Goal: Task Accomplishment & Management: Use online tool/utility

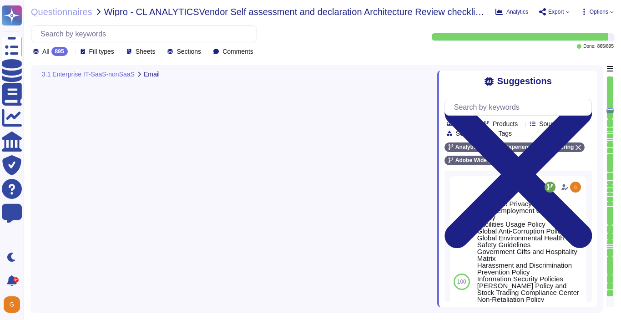
type textarea "Employee Privacy Policy Equal Employment Opportunity Policy Facilities Usage Po…"
type textarea "Lorem ipsu dol sita co adi elitsedd eius temp incididunt (UTL) etdo mag aliquae…"
type textarea "Adobe utilizes AES-256 bit encryption at rest and TLS v1.2 or higher for data i…"
type textarea "File integrity monitoring is performed on files to ensure proper transfer and s…"
type textarea "Adobe utilizes AES-256 bit encryption at rest and TLS v1.2 or higher for data i…"
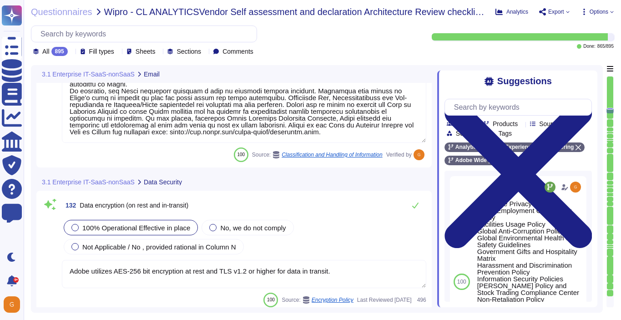
scroll to position [17976, 0]
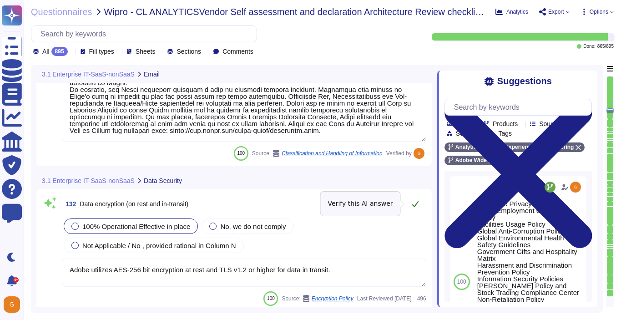
click at [413, 206] on icon at bounding box center [415, 203] width 7 height 7
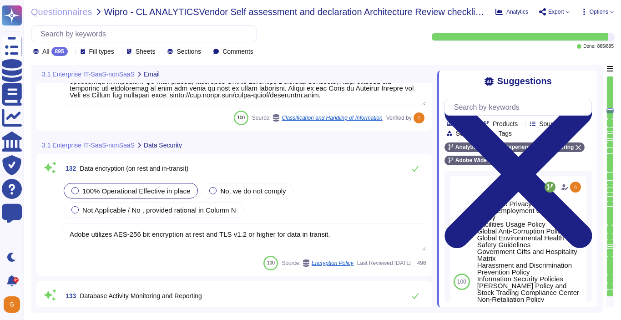
scroll to position [18024, 0]
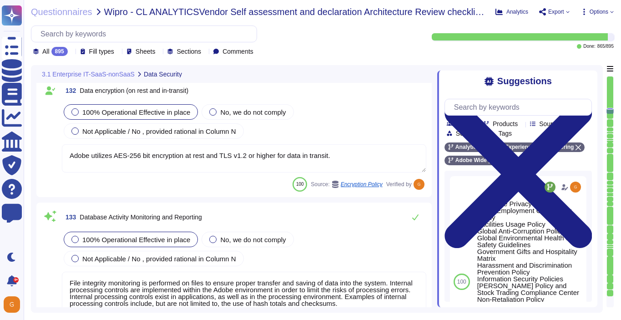
type textarea "Employee Privacy Policy Equal Employment Opportunity Policy Facilities Usage Po…"
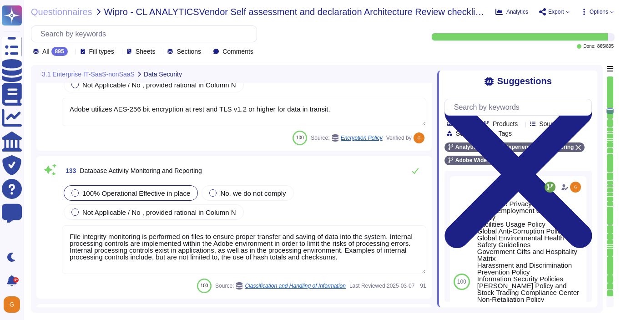
scroll to position [18124, 0]
click at [416, 171] on icon at bounding box center [415, 170] width 6 height 6
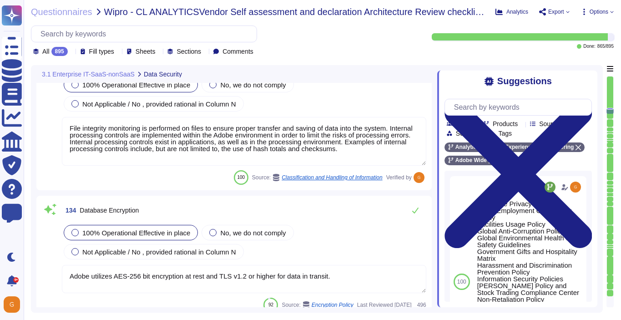
scroll to position [18233, 0]
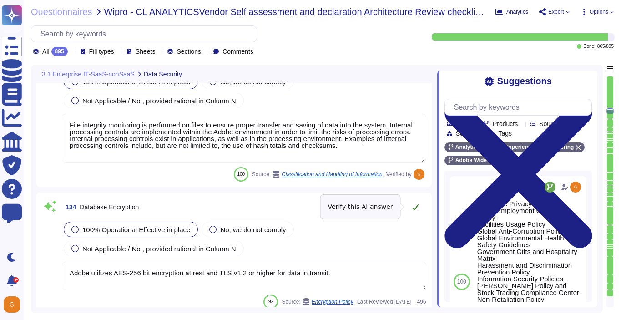
click at [413, 207] on icon at bounding box center [415, 206] width 7 height 7
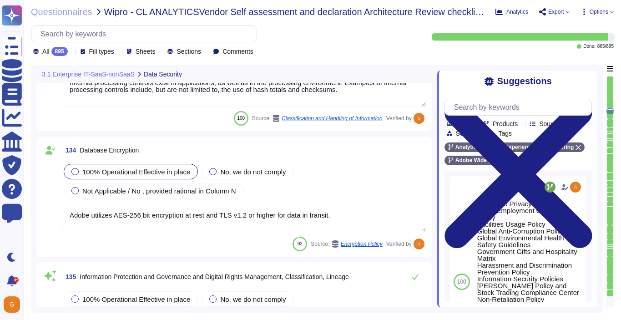
type textarea "Keys that are used by a service, are bound to a specific service. There are uni…"
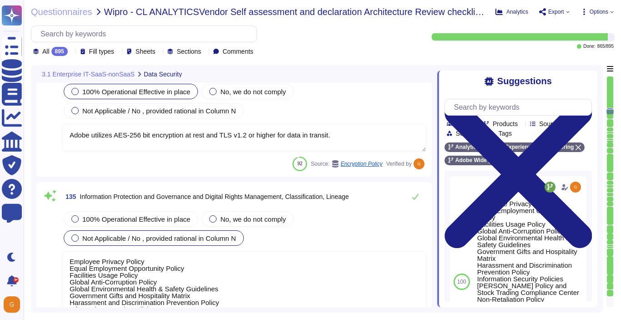
scroll to position [0, 0]
click at [176, 218] on span "100% Operational Effective in place" at bounding box center [136, 219] width 108 height 8
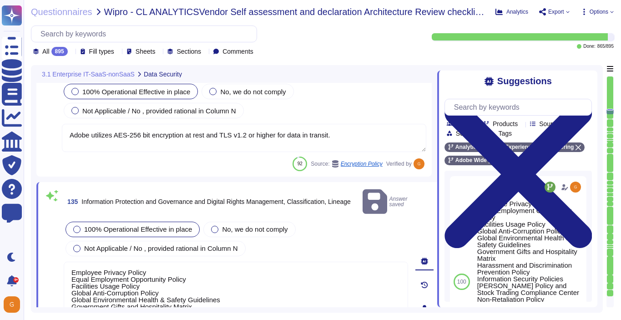
type textarea "Keys that are used by a service, are bound to a specific service. There are uni…"
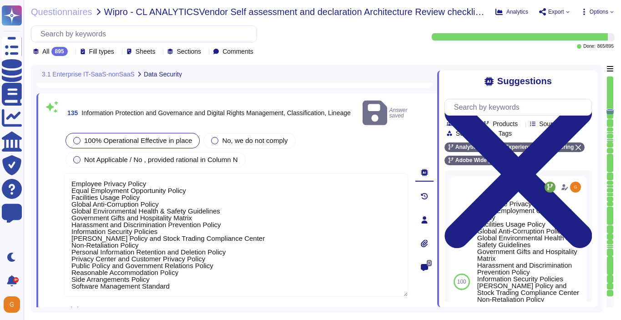
type textarea "Adobe services are expected to comply with the Key Management Standard. Adobe K…"
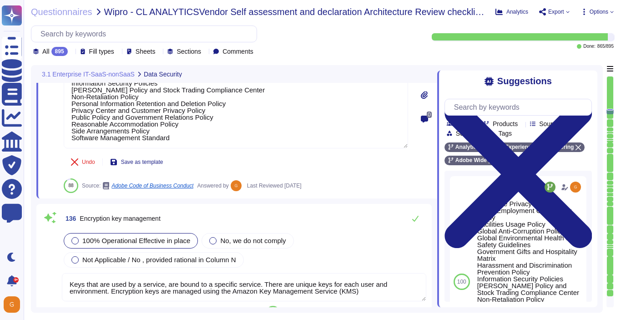
type textarea "Adobe ensures appropriate levels of security of customer's data by not altering…"
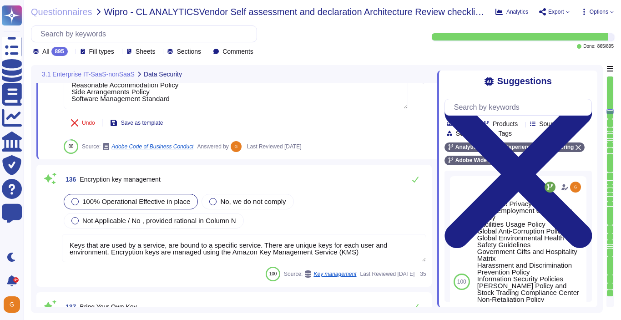
scroll to position [18636, 0]
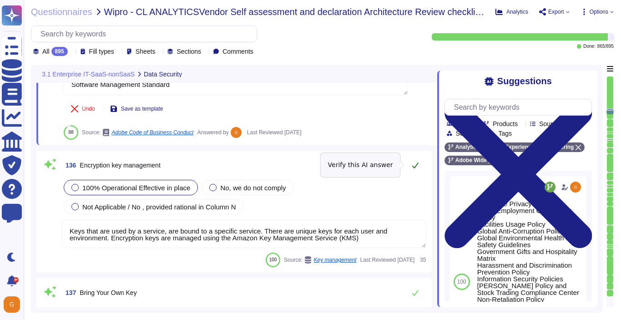
click at [415, 167] on icon at bounding box center [415, 165] width 6 height 6
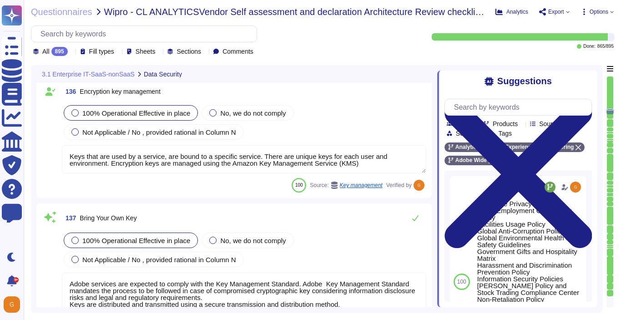
scroll to position [1, 0]
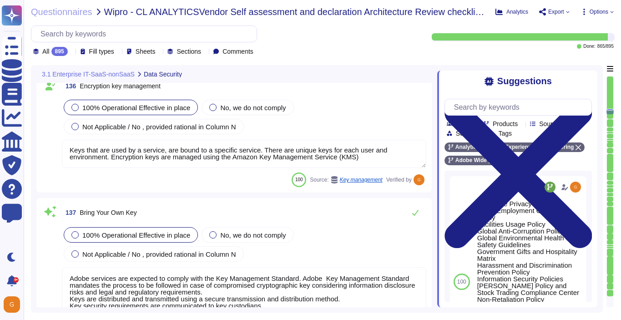
type textarea "Key management and rotation is handled by Adobe."
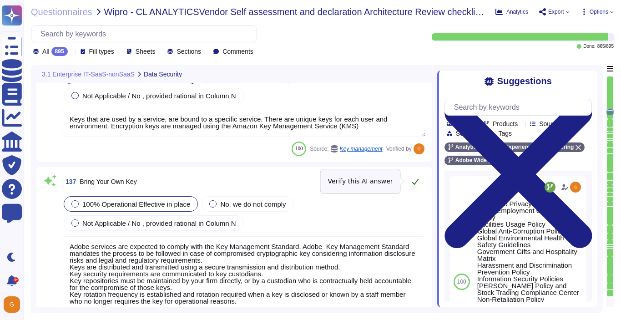
click at [417, 184] on icon at bounding box center [415, 181] width 7 height 7
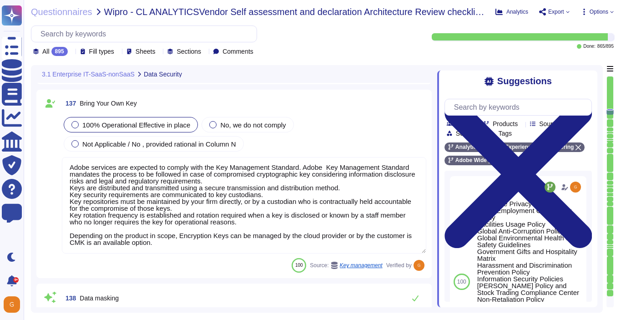
type textarea "User Credentials, Token- or Certificate-based authentication, various SSO (Sing…"
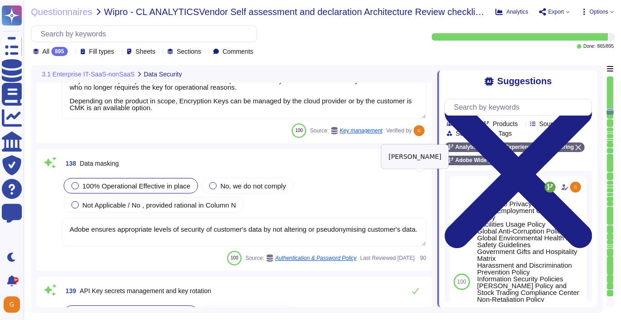
scroll to position [18961, 0]
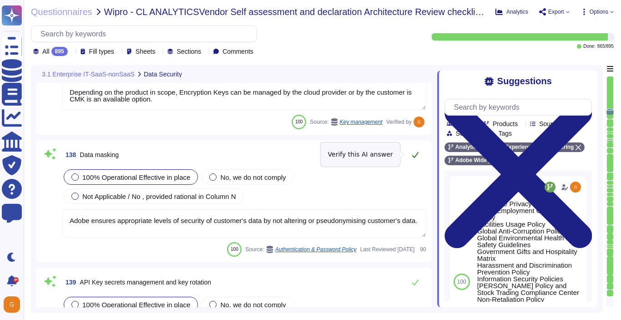
click at [415, 152] on icon at bounding box center [415, 154] width 7 height 7
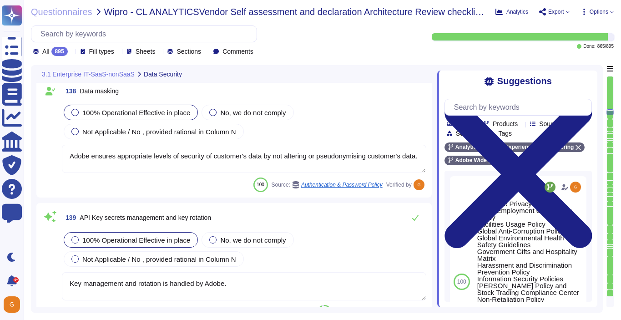
type textarea "Not Enabled by default. Multi-factor authentication is available for client acc…"
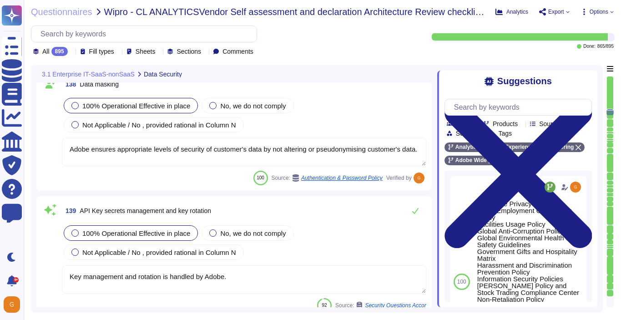
scroll to position [0, 0]
click at [416, 209] on icon at bounding box center [415, 210] width 7 height 7
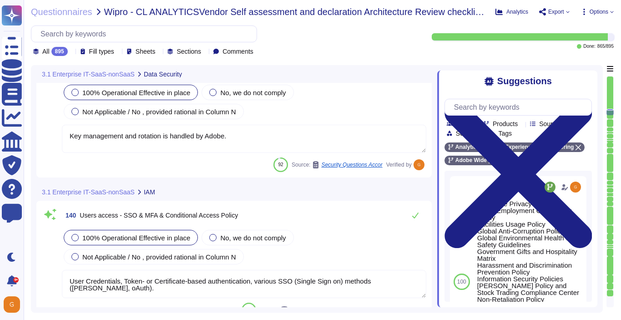
type textarea "Relevant professional certifications, including Certified Information Systems A…"
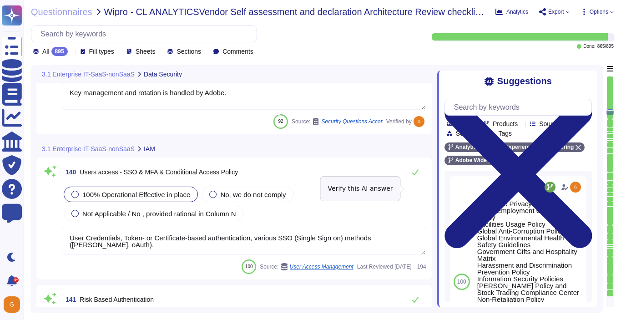
scroll to position [19206, 0]
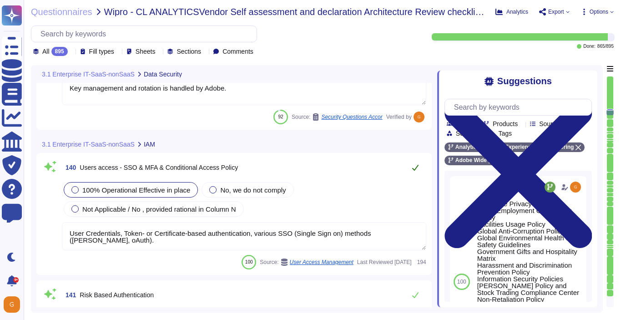
click at [416, 172] on button at bounding box center [416, 167] width 22 height 18
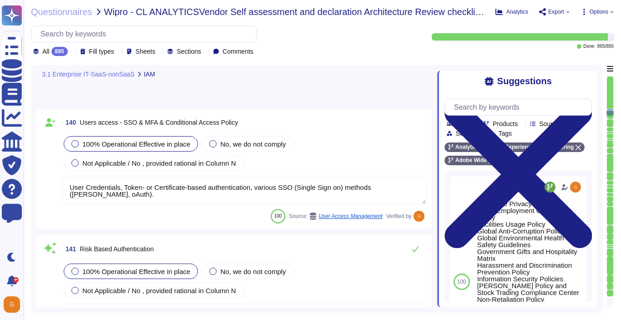
type textarea "Reviews and revalidation of user access for least privilege and separation of d…"
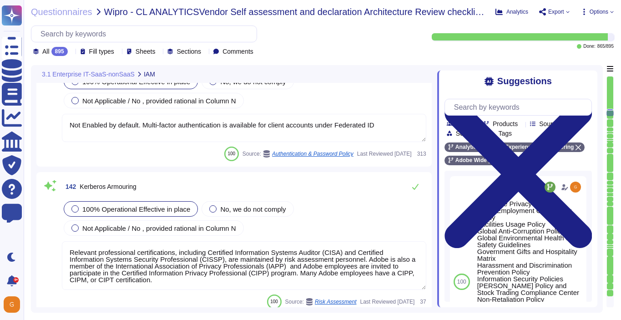
type textarea "Account permissions must be based on the principle of least privilege. Logical …"
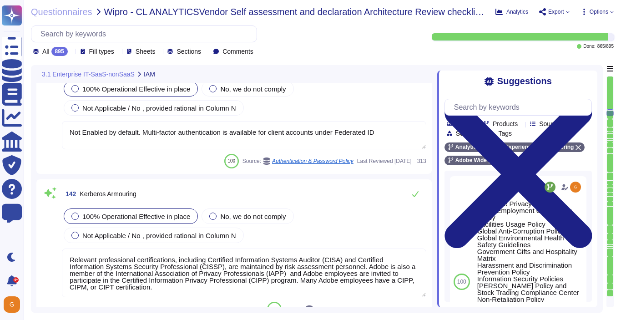
scroll to position [19390, 0]
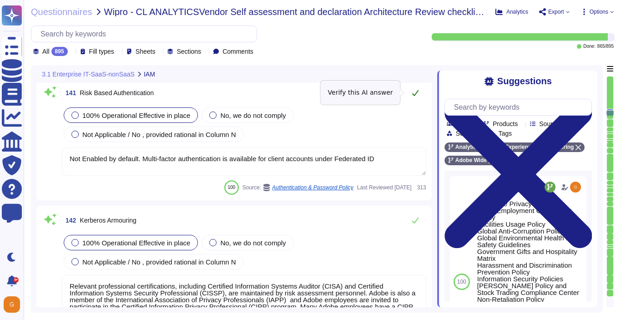
click at [414, 94] on icon at bounding box center [415, 92] width 7 height 7
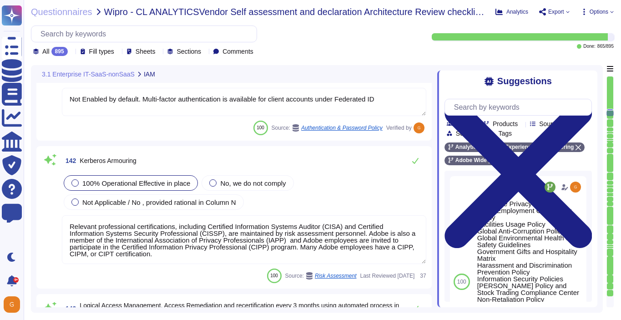
scroll to position [19454, 0]
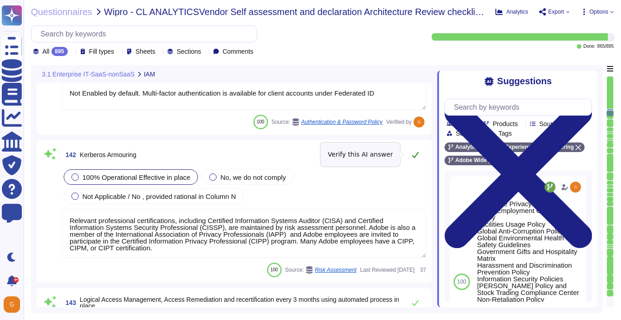
click at [414, 155] on icon at bounding box center [415, 154] width 7 height 7
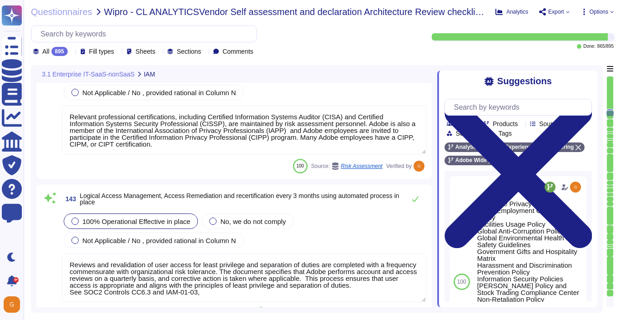
type textarea "Privileged access (administrator level) to information security management syst…"
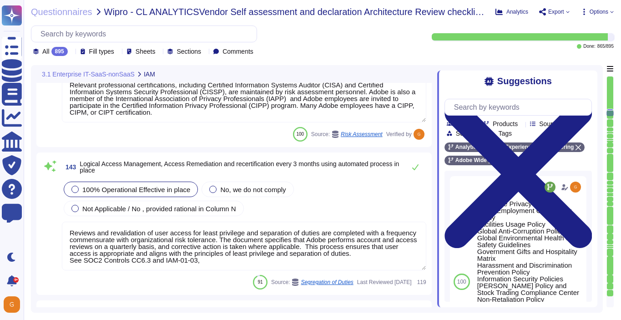
scroll to position [19587, 0]
click at [416, 168] on icon at bounding box center [415, 167] width 7 height 7
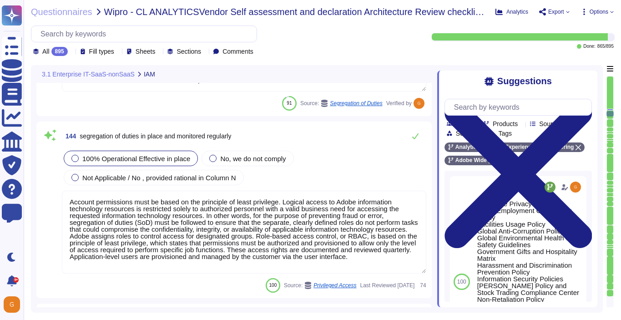
scroll to position [19759, 0]
type textarea "Adobe uses Splunk for its SIEM. For some offerings, customer can retrieve appli…"
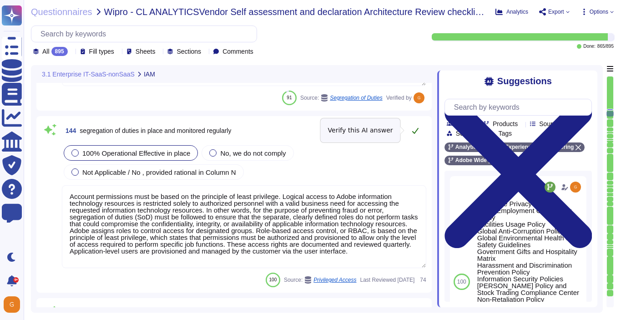
click at [415, 133] on icon at bounding box center [415, 130] width 7 height 7
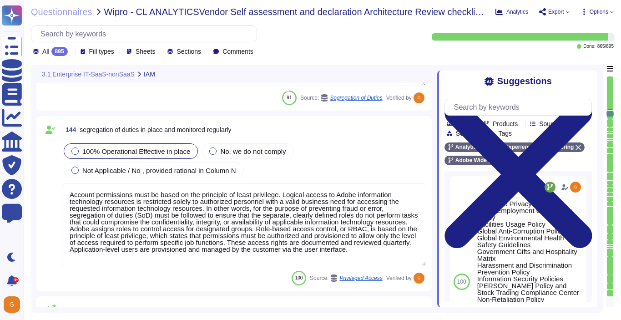
scroll to position [1, 0]
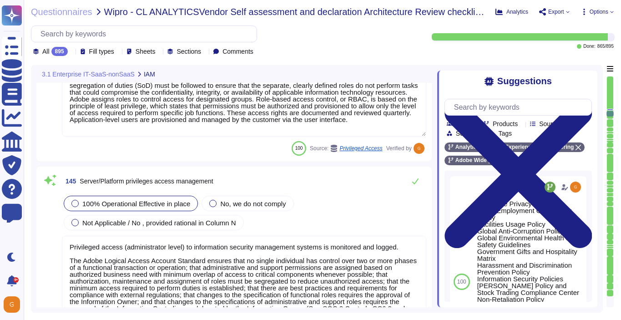
type textarea "Daily. Adobe has a SIEM in place to monitor security logs"
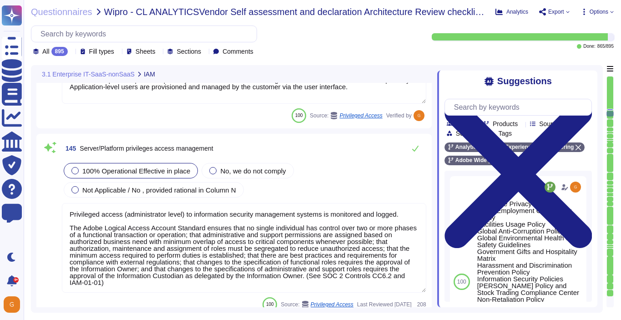
scroll to position [19916, 0]
click at [416, 148] on icon at bounding box center [415, 149] width 6 height 6
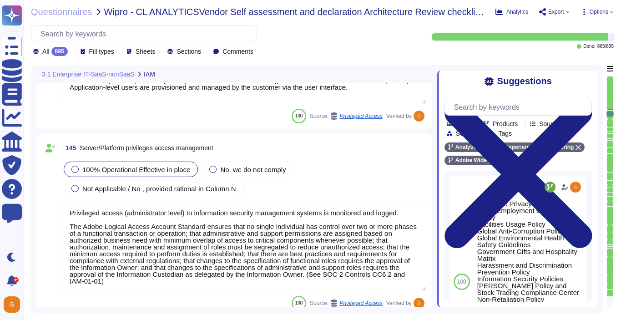
scroll to position [1, 0]
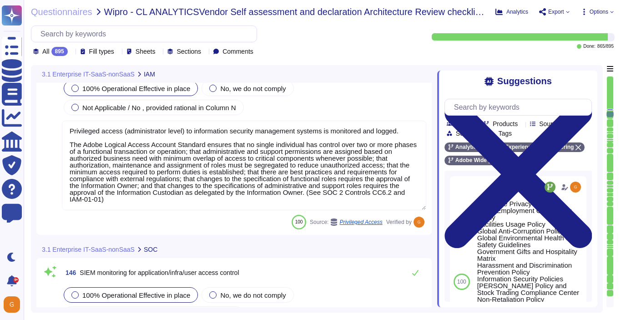
type textarea "Daily. Adobe has a SIEM in place to monitor security logs"
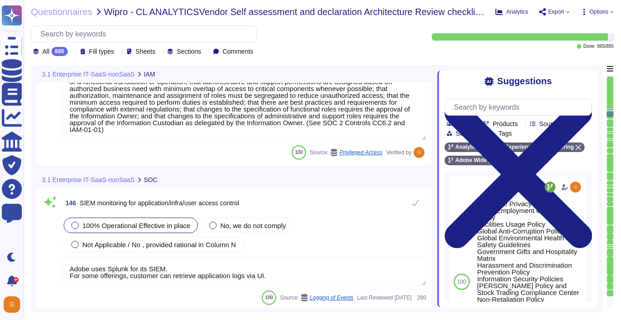
scroll to position [20071, 0]
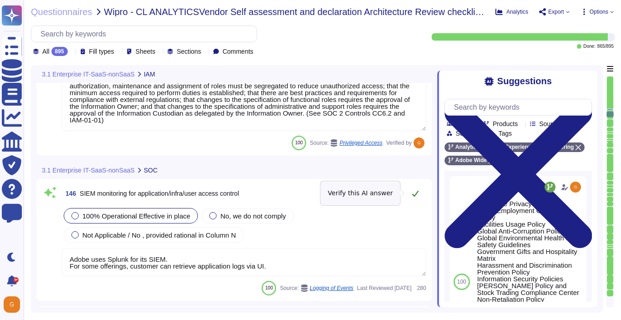
click at [418, 193] on icon at bounding box center [415, 193] width 7 height 7
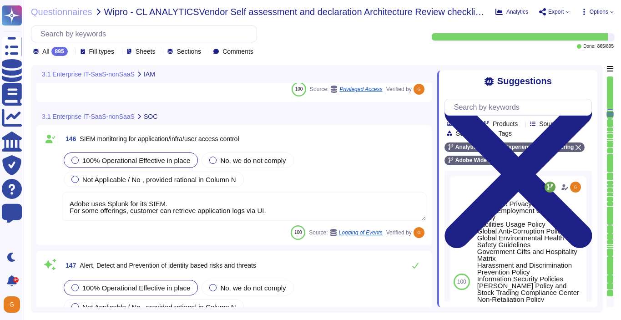
type textarea "Operational procedures for services offered or equipment loss are not defined w…"
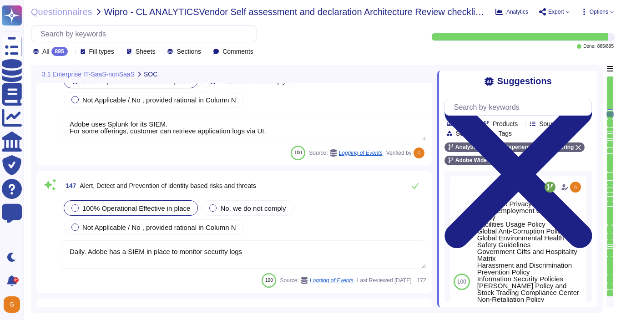
scroll to position [20198, 0]
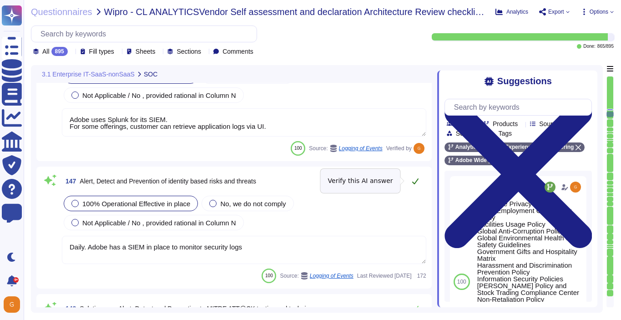
click at [416, 183] on icon at bounding box center [415, 181] width 7 height 7
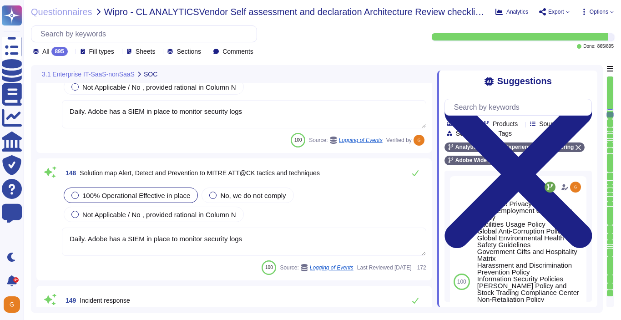
type textarea "Availability metrics and SLA related information are defined within the SLA agr…"
click at [418, 174] on icon at bounding box center [415, 173] width 7 height 7
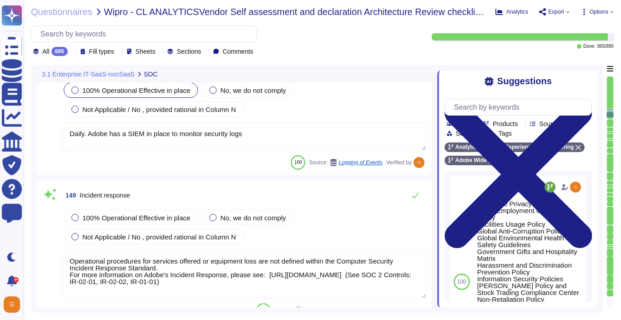
type textarea "A systematic approach to managing change is followed where changes are reviewed…"
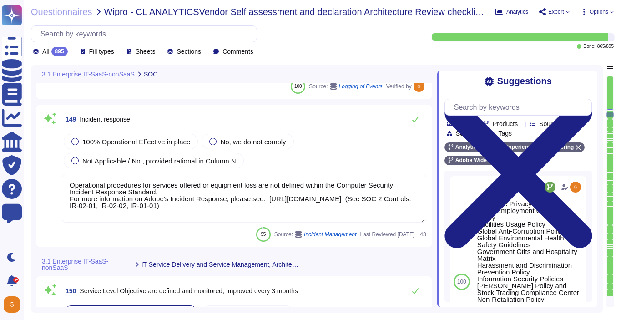
scroll to position [20512, 0]
click at [83, 139] on span "100% Operational Effective in place" at bounding box center [136, 141] width 108 height 8
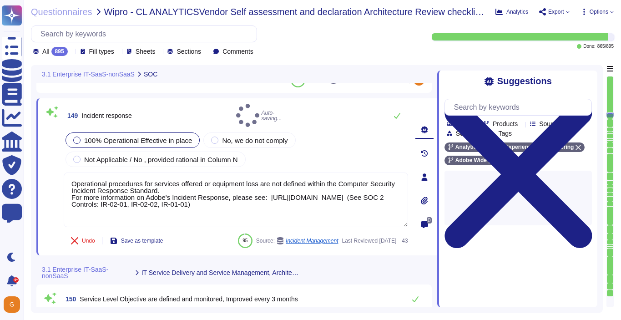
type textarea "A systematic approach to managing change is followed where changes are reviewed…"
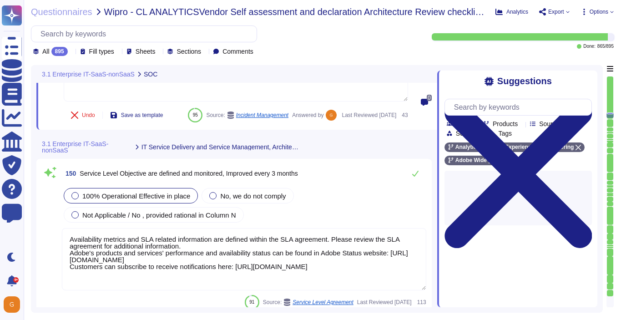
scroll to position [20634, 0]
type textarea "This is Adobe Confidential Information."
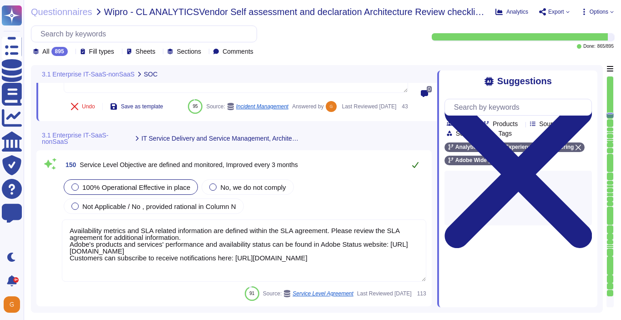
click at [413, 168] on icon at bounding box center [415, 164] width 7 height 7
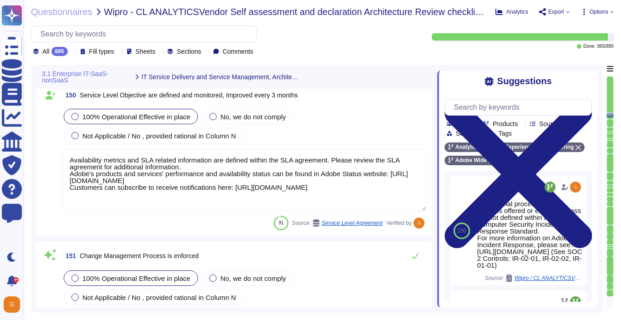
scroll to position [1, 0]
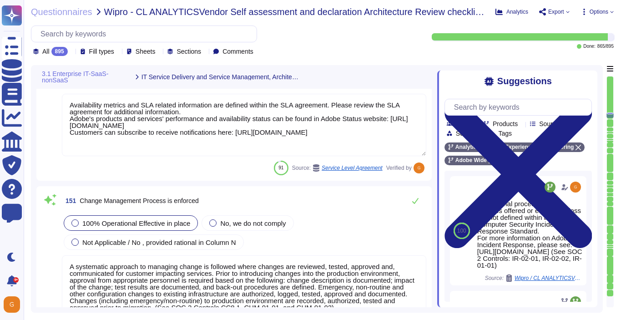
type textarea "Adobe has developed formal policies and standards governing the change manageme…"
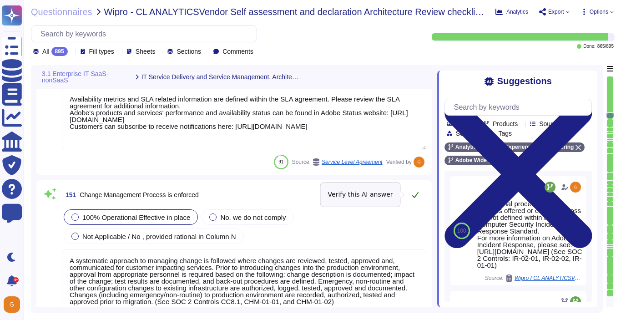
click at [412, 195] on icon at bounding box center [415, 194] width 7 height 7
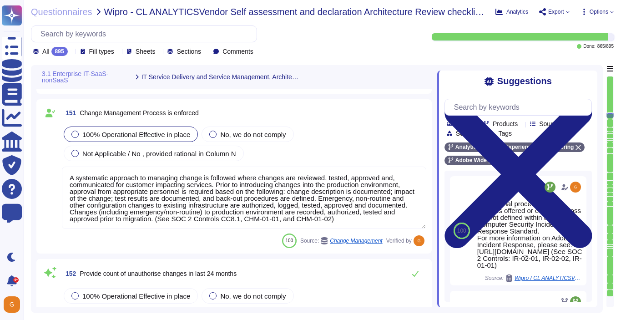
scroll to position [1, 0]
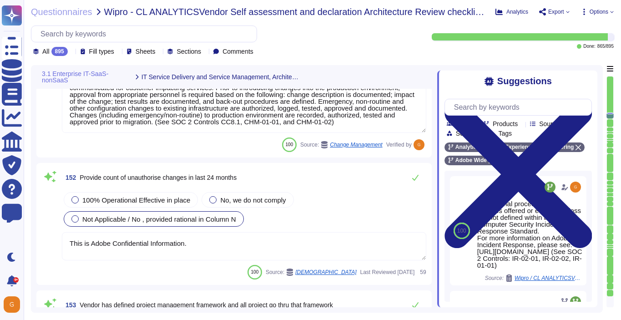
type textarea "Architecture requirements must be considered when developing the strategy for e…"
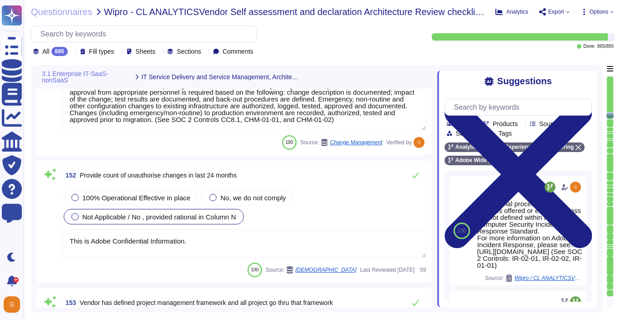
scroll to position [20952, 0]
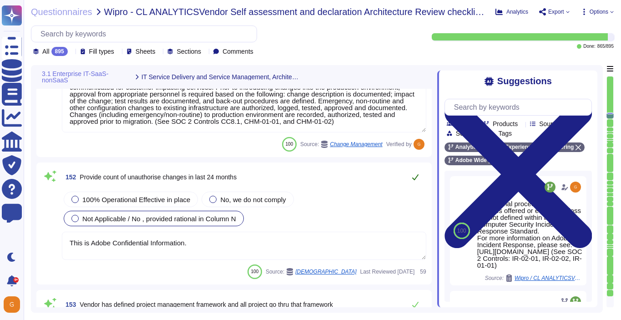
click at [414, 180] on icon at bounding box center [415, 176] width 7 height 7
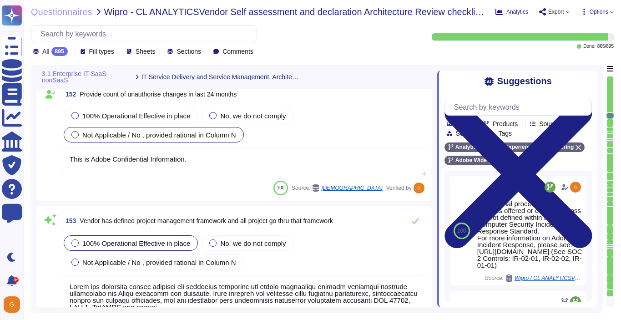
scroll to position [21033, 0]
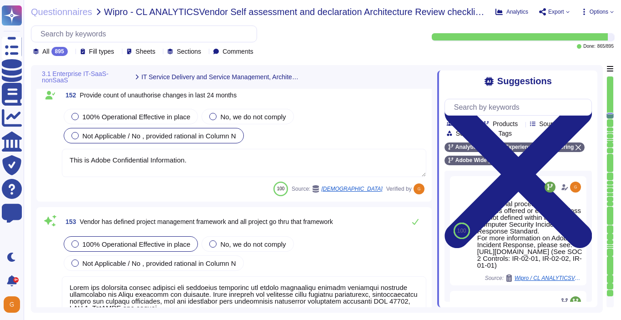
type textarea "The hosting providers of Adobe's cloud services and products maintain, monitor,…"
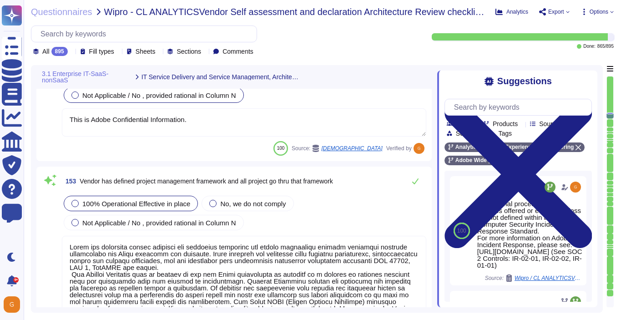
scroll to position [21076, 0]
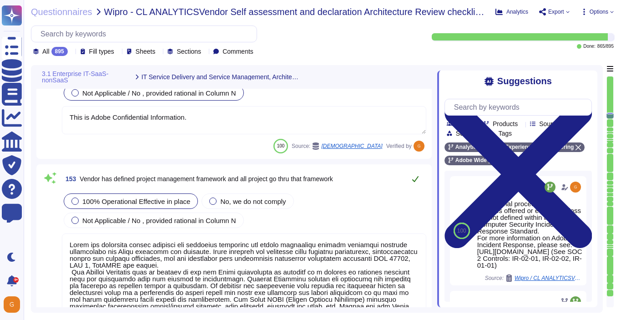
click at [415, 184] on button at bounding box center [416, 179] width 22 height 18
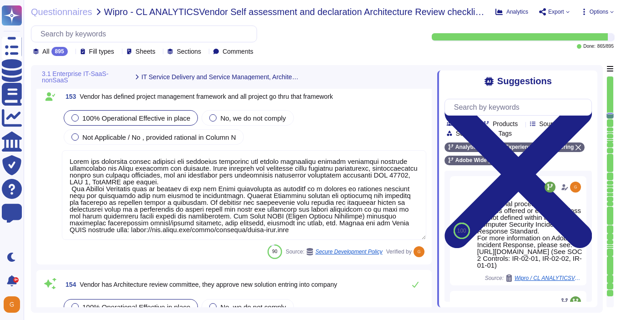
type textarea "Adobe has established a Crisis Management Plan (CMP) to address a variety of in…"
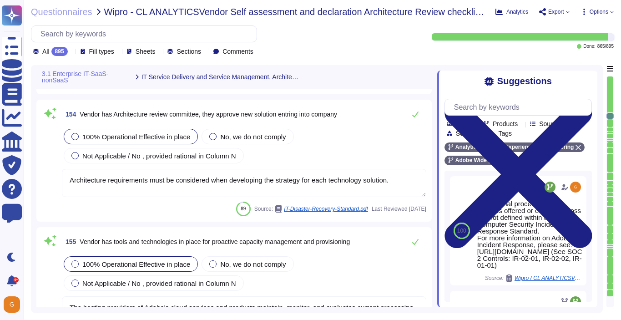
type textarea "Adobe has an established Enterprise-wide Risk Management process used by manage…"
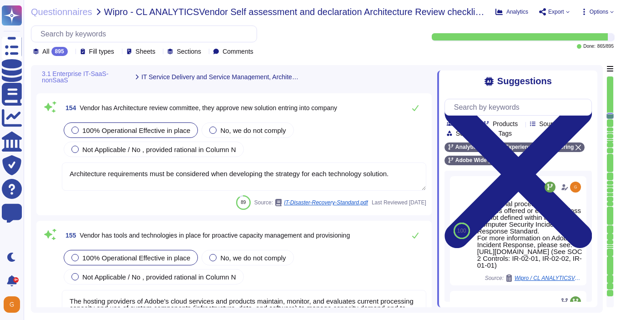
scroll to position [21320, 0]
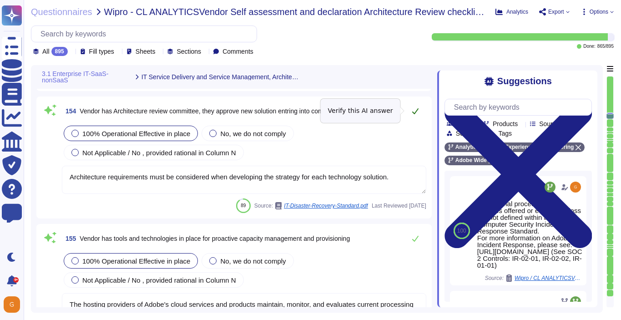
click at [413, 114] on icon at bounding box center [415, 110] width 7 height 7
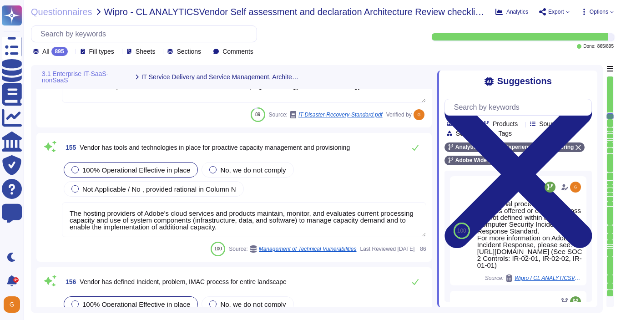
scroll to position [21414, 0]
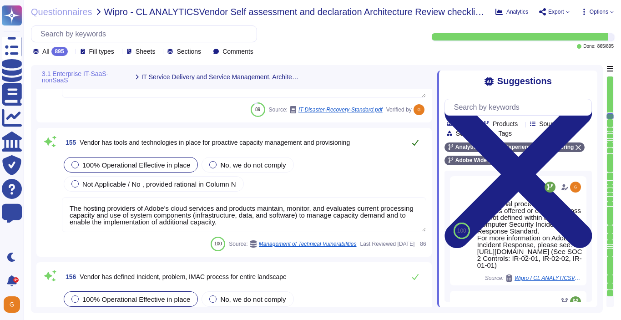
click at [416, 143] on icon at bounding box center [415, 143] width 6 height 6
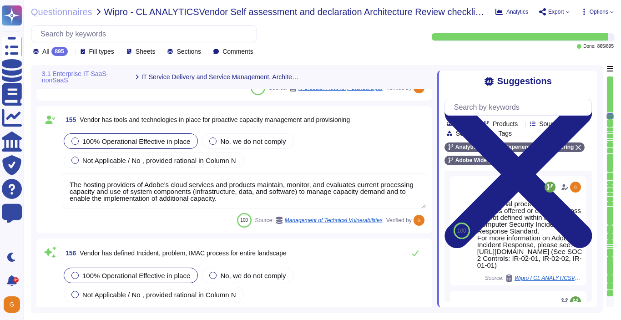
scroll to position [21454, 0]
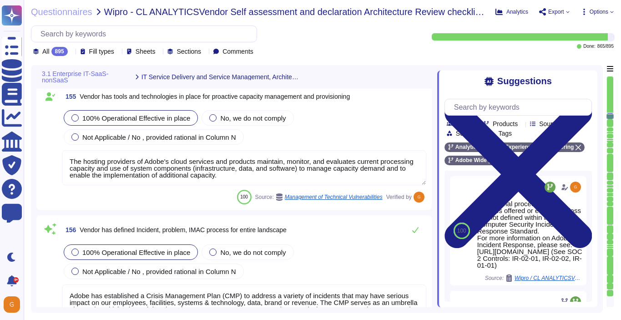
type textarea "Service Now is used to manage an inventory of assets. It maintains a list of al…"
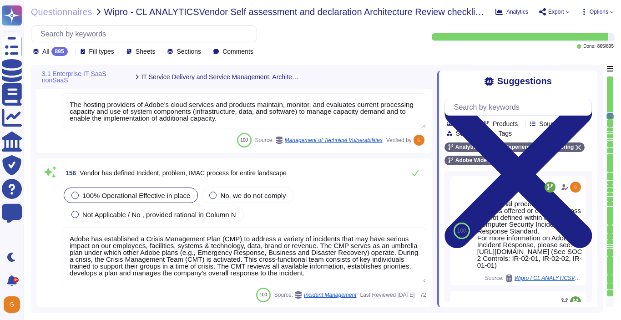
scroll to position [21510, 0]
click at [412, 172] on icon at bounding box center [415, 173] width 7 height 7
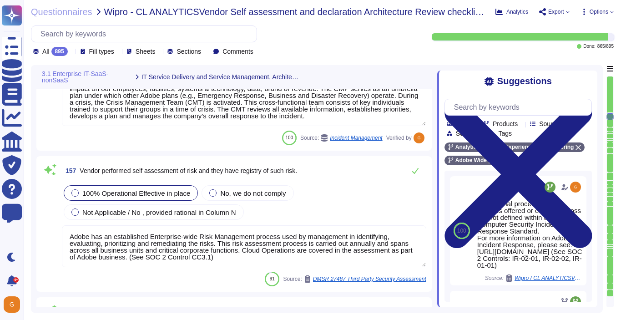
type textarea "All in scope cloud accounts are being scanned by our cloud security posture man…"
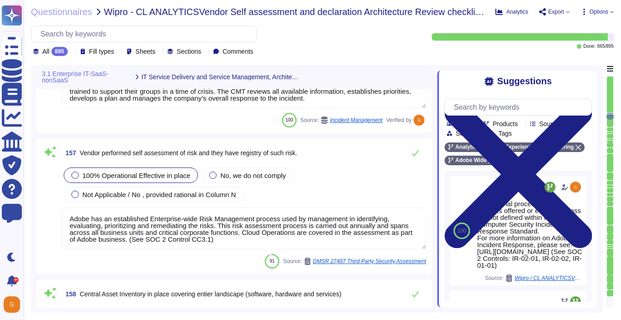
scroll to position [21684, 0]
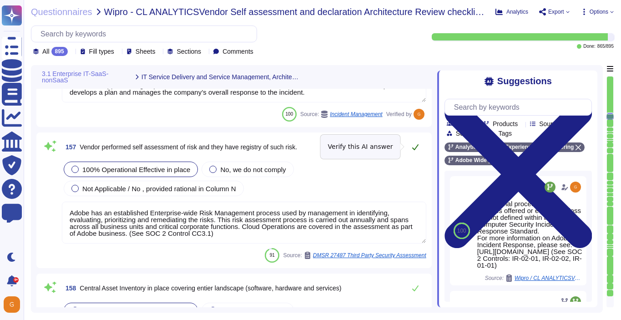
click at [416, 147] on icon at bounding box center [415, 147] width 6 height 6
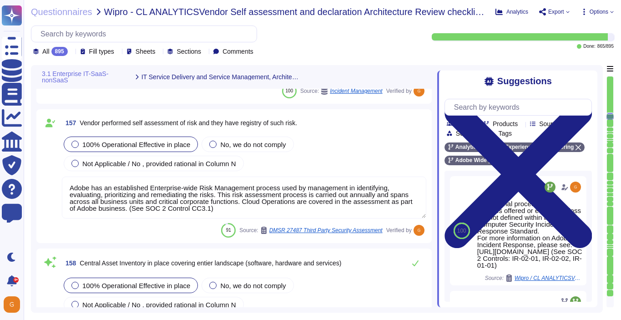
type textarea "Adobe relies on its current endpoint security stack, which includes Workspace O…"
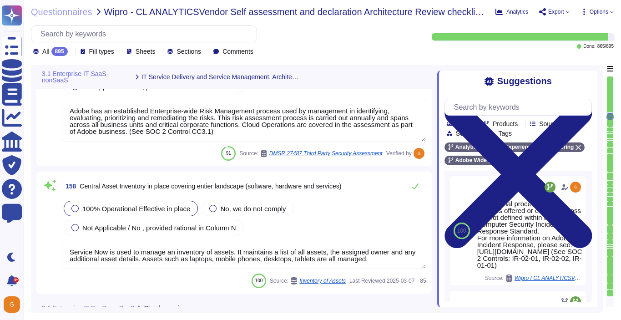
scroll to position [21780, 0]
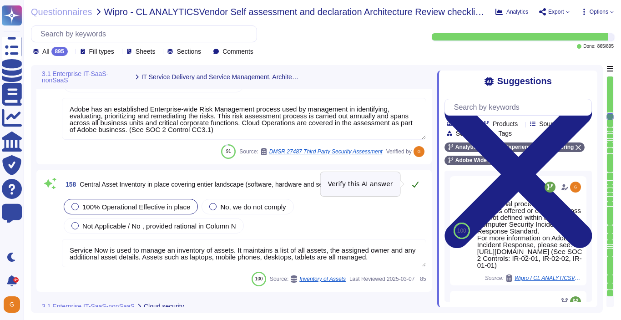
click at [413, 183] on icon at bounding box center [415, 184] width 7 height 7
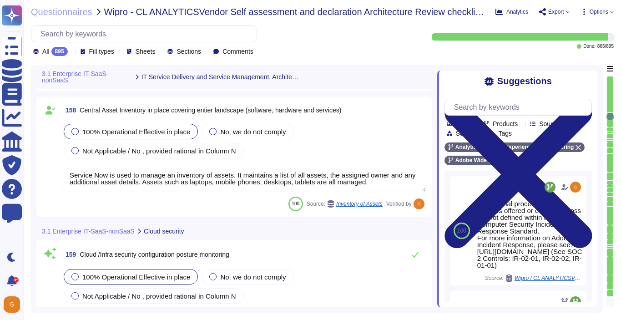
type textarea "All in scope cloud accounts are being scanned by our cloud security posture man…"
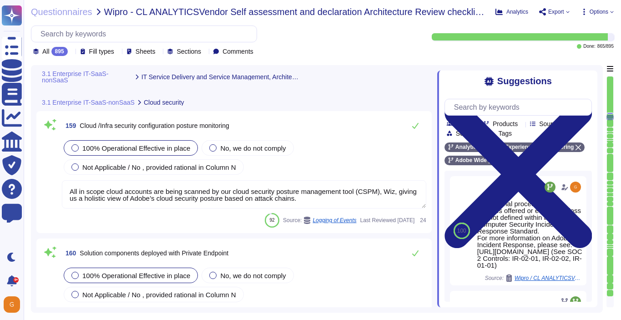
type textarea "Adobe employs a defense-in-depth strategy for Denial-of-Service (DoS) and Distr…"
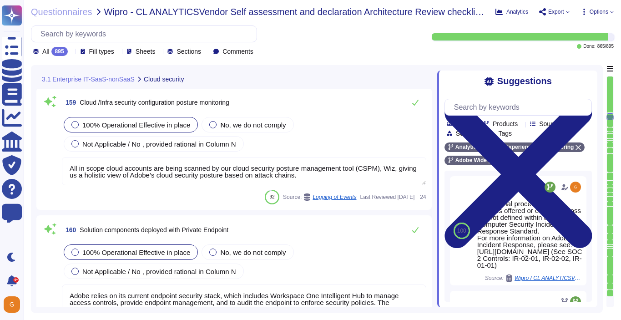
scroll to position [21971, 0]
type textarea "Adobe has an established Enterprise-wide Risk Management process used by manage…"
type textarea "Service Now is used to manage an inventory of assets. It maintains a list of al…"
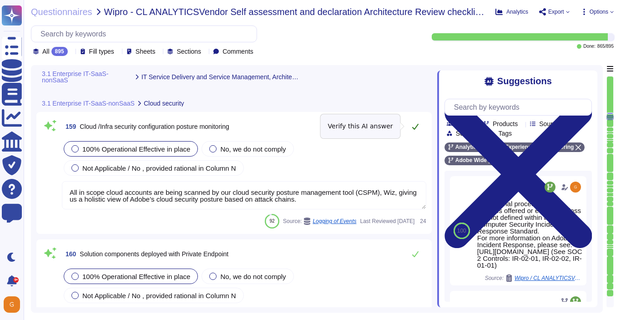
click at [416, 130] on icon at bounding box center [415, 126] width 7 height 7
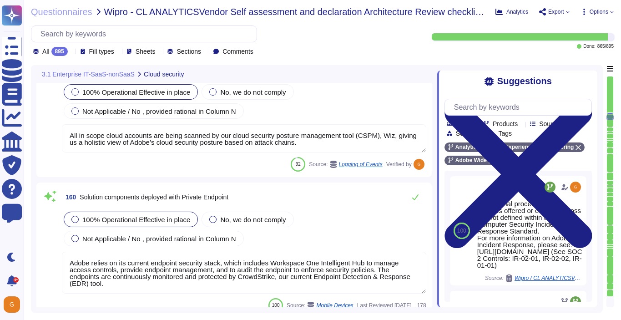
scroll to position [1, 0]
click at [417, 192] on button at bounding box center [416, 197] width 22 height 18
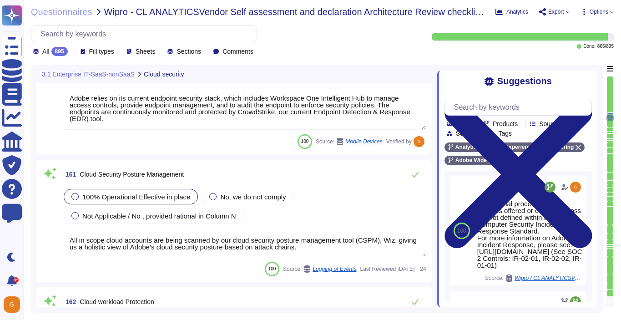
scroll to position [22184, 0]
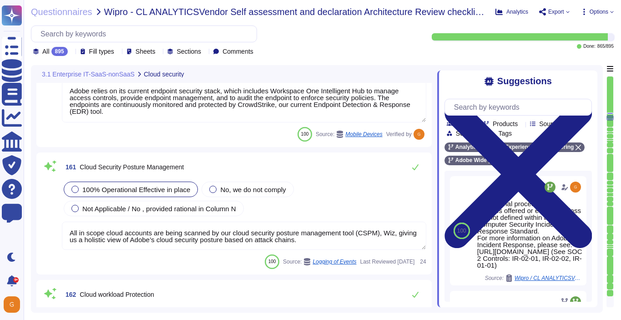
type textarea "Amazon Web Services Server-Side Encryption S3 buckets are used to encrypt data …"
click at [415, 167] on icon at bounding box center [415, 166] width 7 height 7
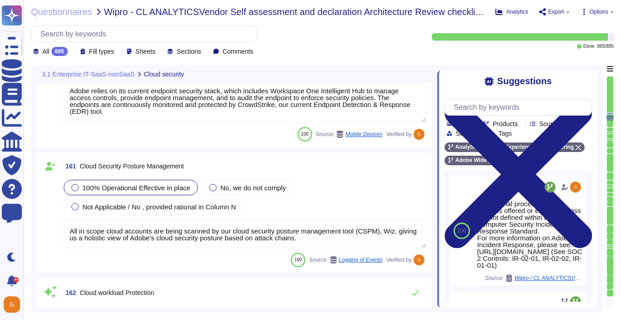
scroll to position [1, 0]
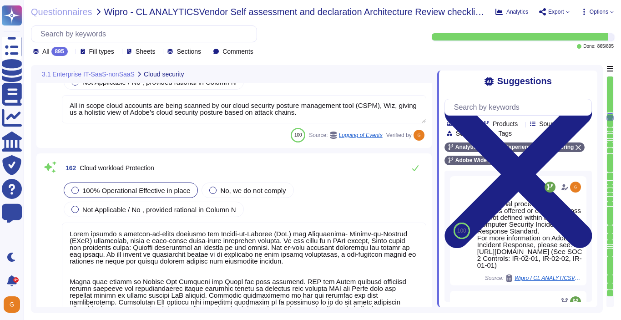
type textarea "Adobe has two CloudOps/IT provided tools that fall under the heading of CASB - …"
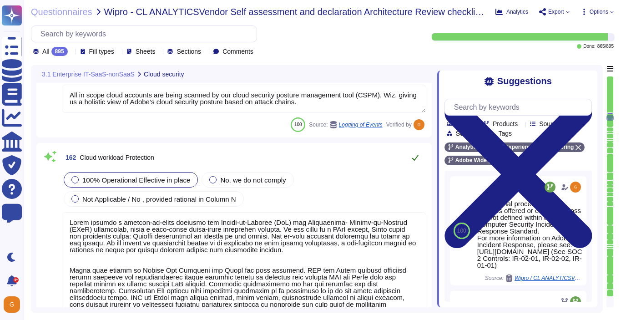
click at [415, 158] on icon at bounding box center [415, 158] width 6 height 6
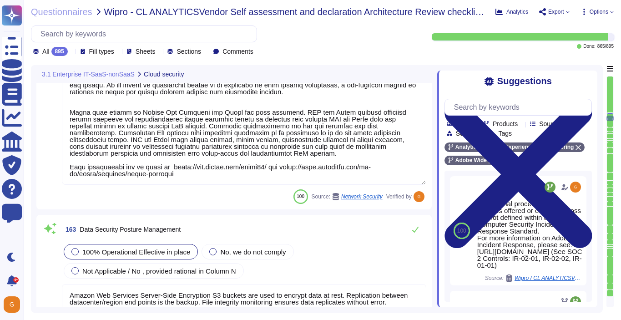
type textarea "Lorem'i Dolors Ametcon Adipiscin (ELIT) sed doeiusmo temp inc utlabo et dol mag…"
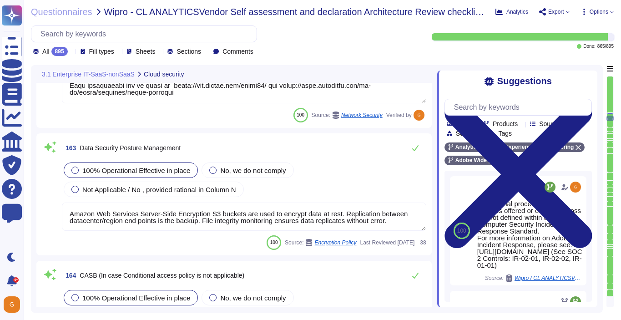
scroll to position [22546, 0]
click at [416, 147] on icon at bounding box center [415, 147] width 7 height 7
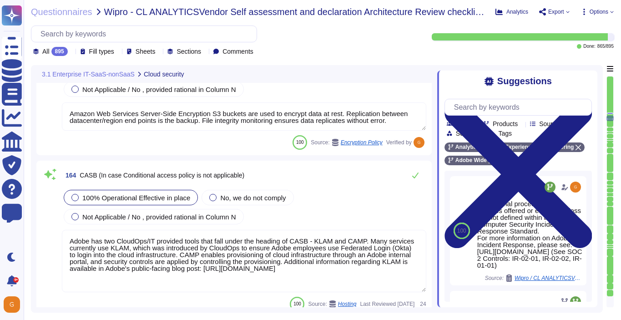
scroll to position [22647, 0]
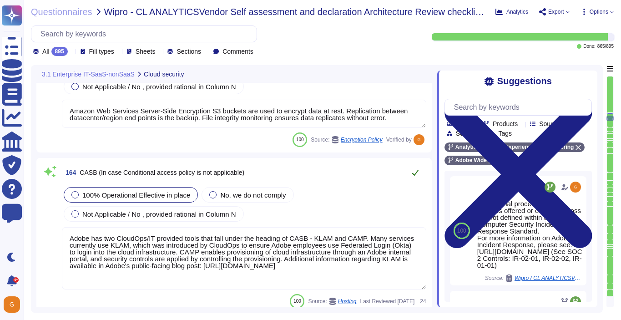
click at [416, 172] on icon at bounding box center [415, 173] width 6 height 6
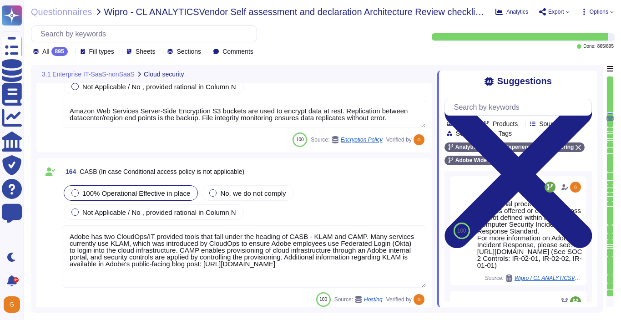
scroll to position [1, 0]
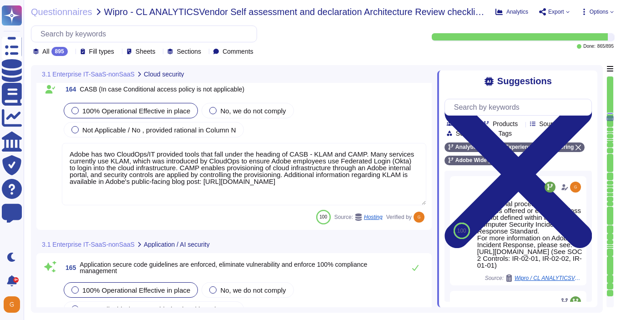
type textarea "Adobe has standardized on using HashiCorp's Vault for password vault."
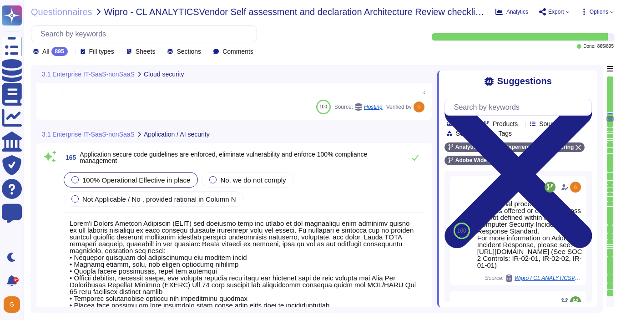
scroll to position [22840, 0]
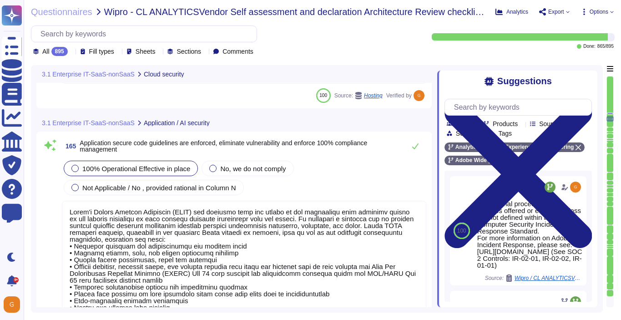
type textarea "Unit tests are run automatically when we push code. The procedure is that we do…"
click at [415, 146] on icon at bounding box center [415, 145] width 7 height 7
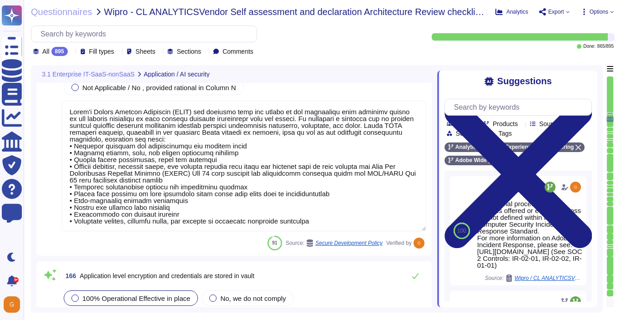
type textarea "Adobe utilizes AES-256 bit encryption at rest and TLS v1.2 or higher for data i…"
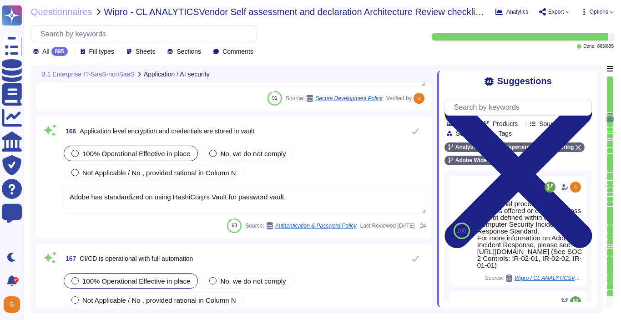
type textarea "This is part of the release process."
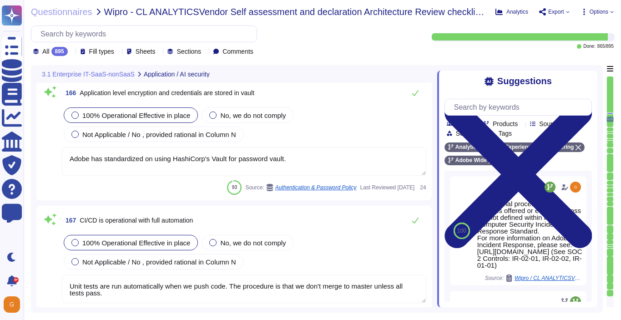
scroll to position [23100, 0]
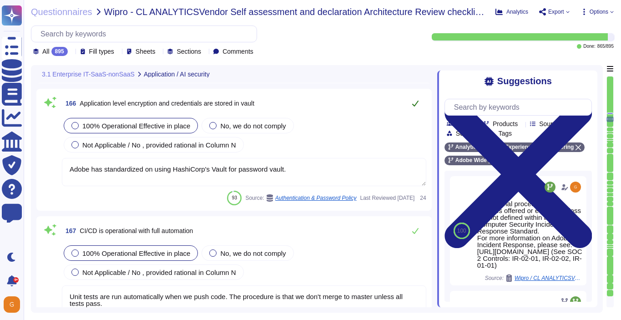
click at [416, 105] on icon at bounding box center [415, 103] width 7 height 7
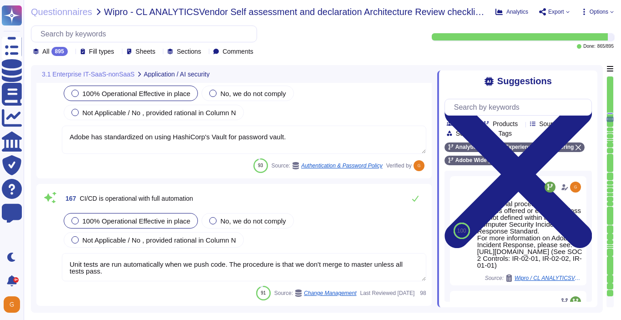
scroll to position [23131, 0]
click at [413, 198] on icon at bounding box center [415, 197] width 7 height 7
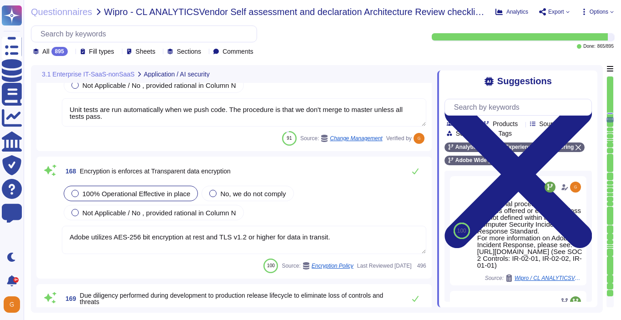
type textarea "Adobe's access control policies and standards ensure that users have the least …"
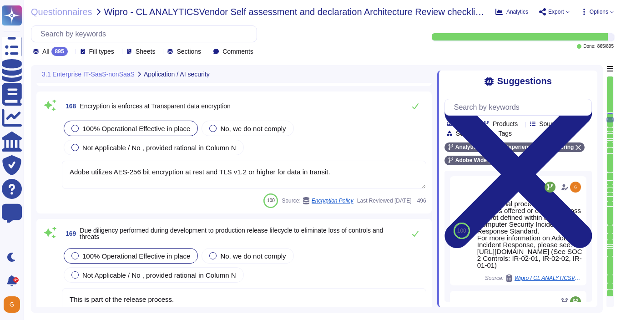
scroll to position [23349, 0]
click at [417, 107] on icon at bounding box center [415, 105] width 7 height 7
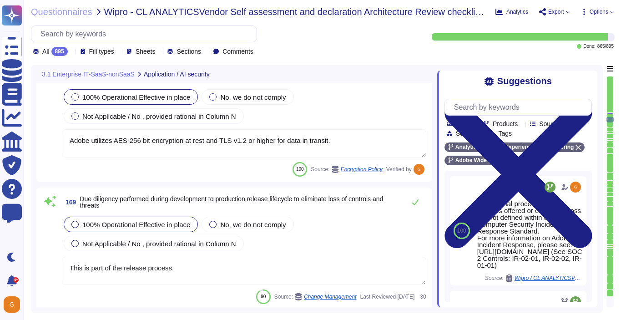
scroll to position [23382, 0]
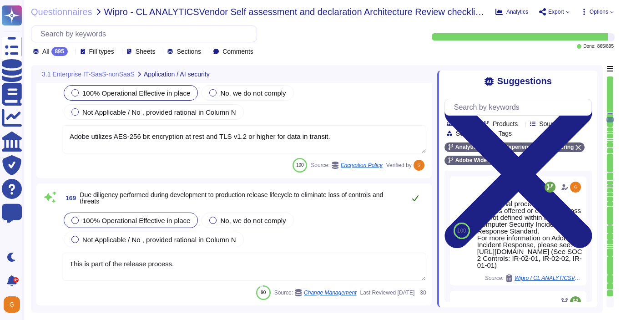
click at [418, 198] on icon at bounding box center [415, 197] width 7 height 7
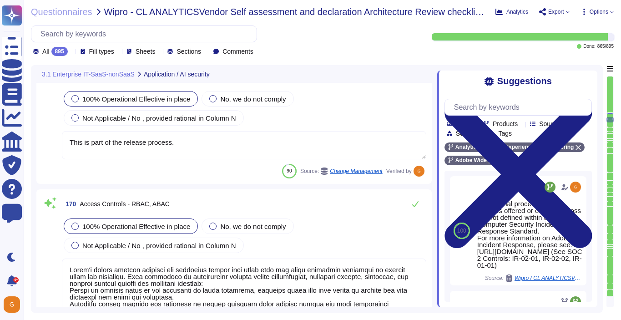
type textarea "Based on two main principles— detection and prevention—these platforms include …"
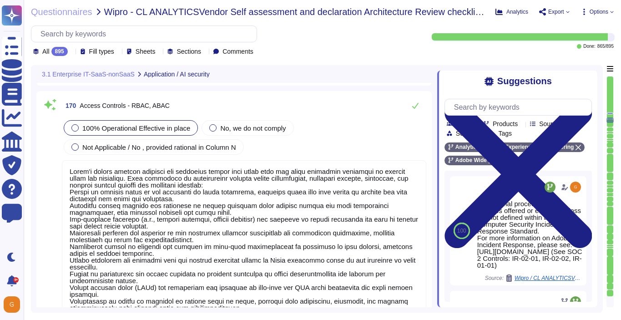
scroll to position [1, 0]
click at [416, 108] on icon at bounding box center [415, 105] width 7 height 7
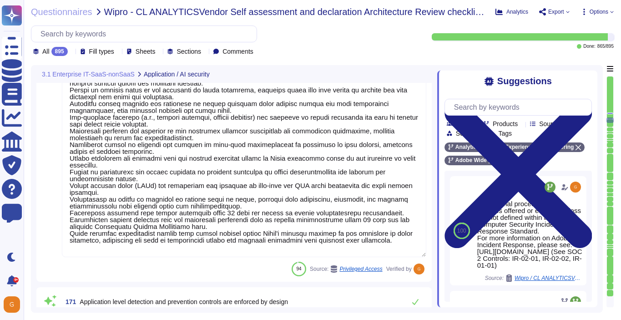
type textarea "Adobe performs periodic backups or has implemented failover technology of criti…"
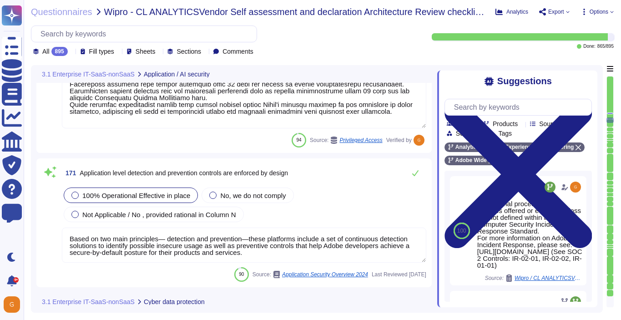
scroll to position [23808, 0]
type textarea "We use an enterprise-wide managed solution to scan for known threats."
click at [416, 173] on icon at bounding box center [415, 172] width 7 height 7
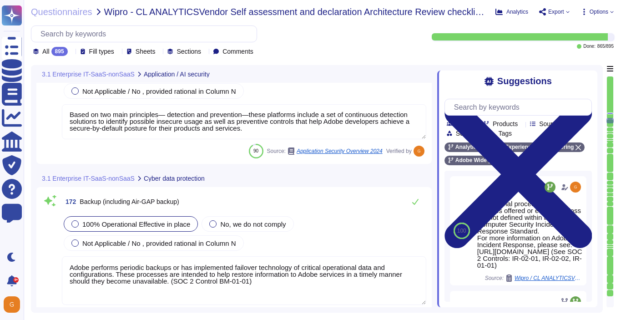
scroll to position [23934, 0]
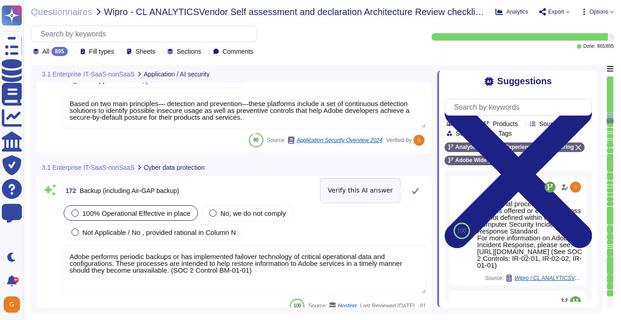
click at [417, 192] on icon at bounding box center [415, 190] width 7 height 7
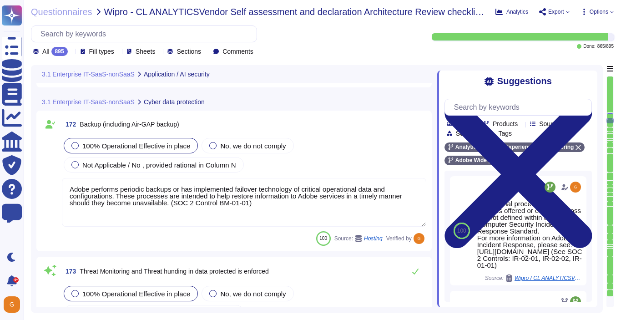
scroll to position [24006, 0]
type textarea "We have determined that responsibility is the critical foundational principle t…"
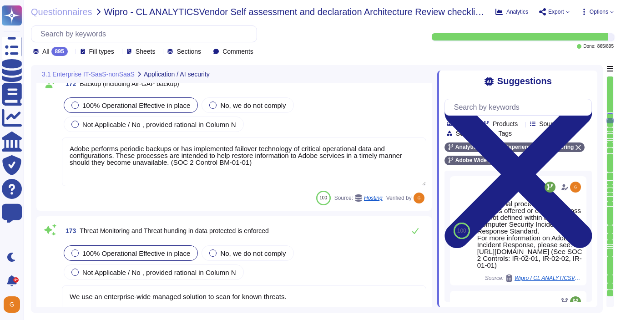
scroll to position [24041, 0]
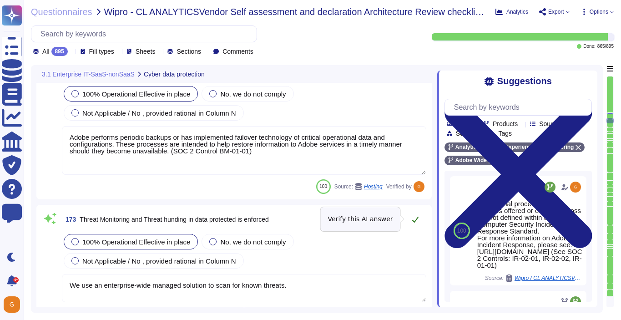
click at [414, 220] on icon at bounding box center [415, 219] width 7 height 7
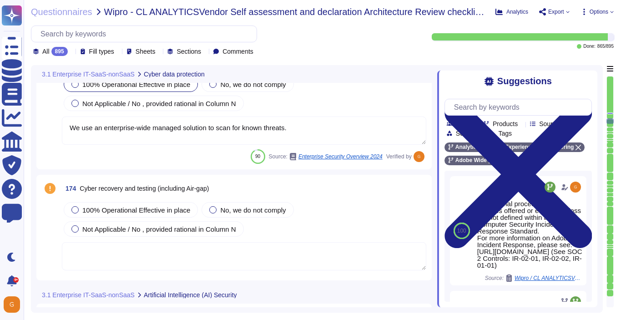
type textarea "AI is only as good as the data on which it is trained."
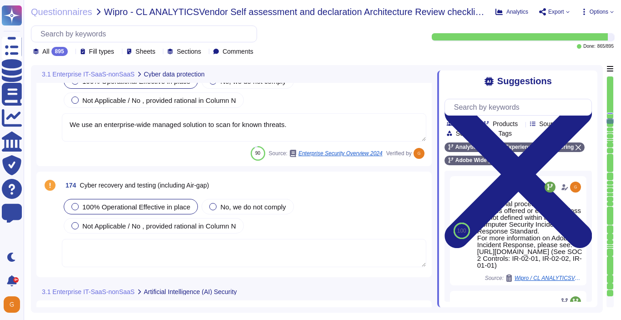
click at [136, 204] on span "100% Operational Effective in place" at bounding box center [136, 207] width 108 height 8
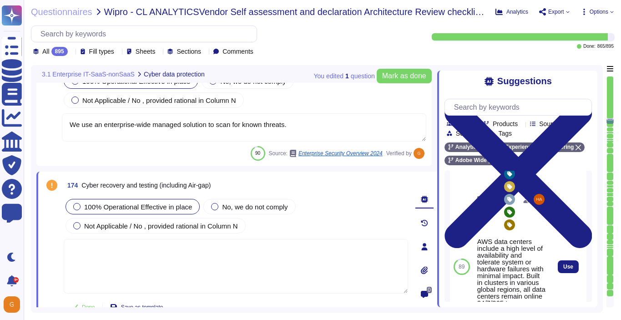
scroll to position [83, 0]
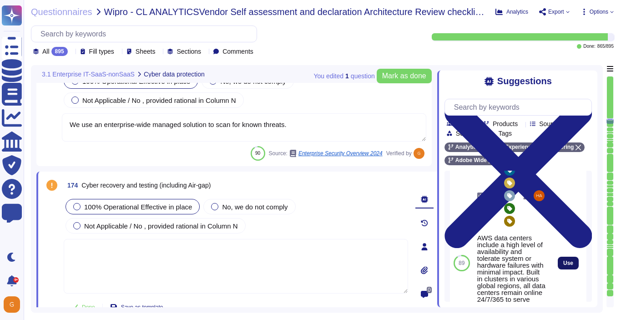
click at [568, 261] on span "Use" at bounding box center [569, 262] width 10 height 5
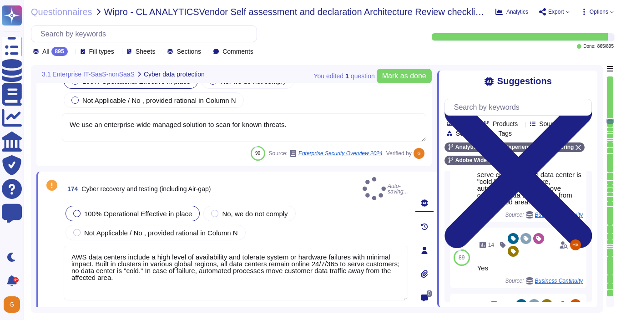
type textarea "AWS data centers include a high level of availability and tolerate system or ha…"
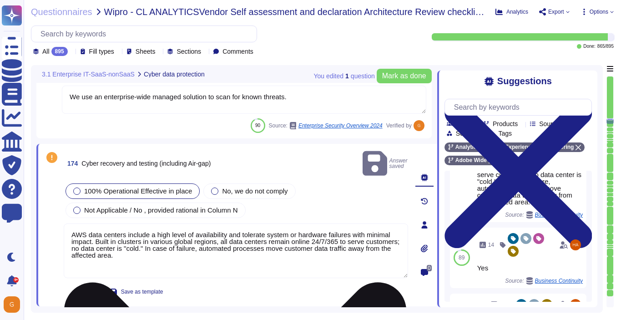
scroll to position [24240, 0]
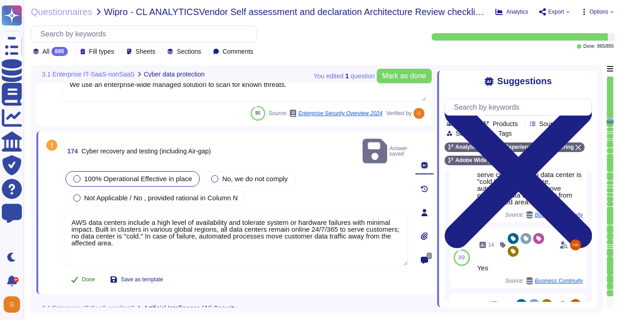
click at [94, 277] on span "Done" at bounding box center [88, 279] width 13 height 5
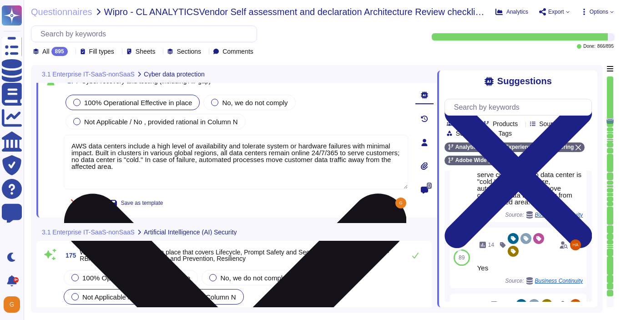
type textarea "The journey to adopting AI responsibly begins with the people who will lead it."
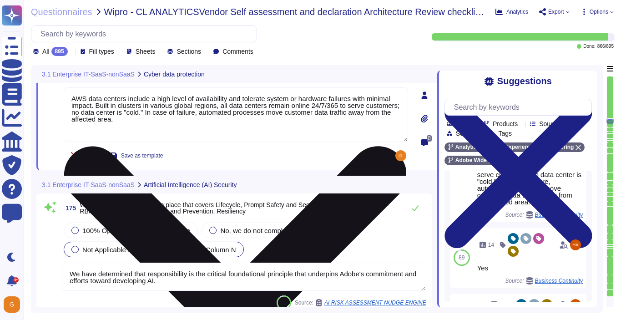
scroll to position [24357, 0]
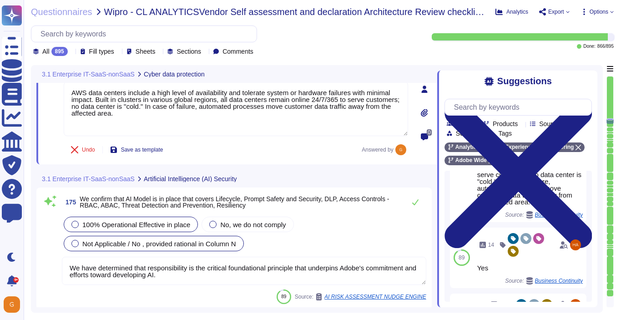
click at [172, 224] on span "100% Operational Effective in place" at bounding box center [136, 225] width 108 height 8
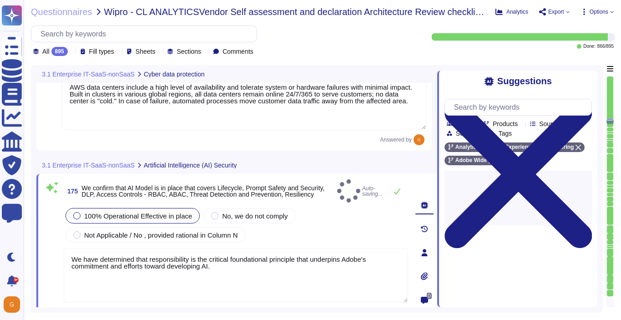
type textarea "The journey to adopting AI responsibly begins with the people who will lead it."
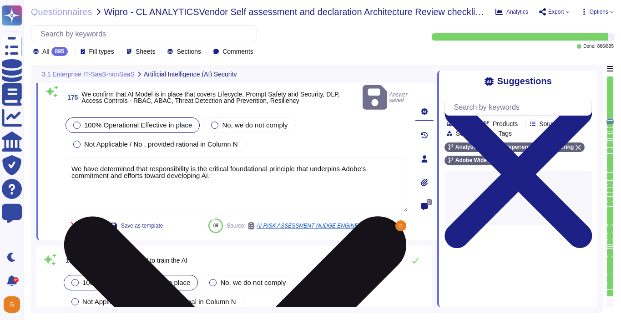
type textarea "For more information, please visit the Adobe Trust Center here: [URL][DOMAIN_NA…"
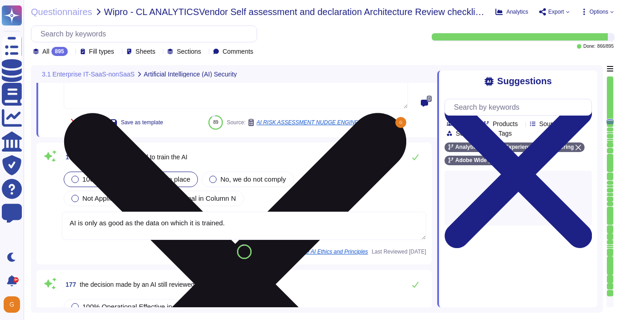
type textarea "AI systems trained on biased data can unintentionally discriminate, disparage, …"
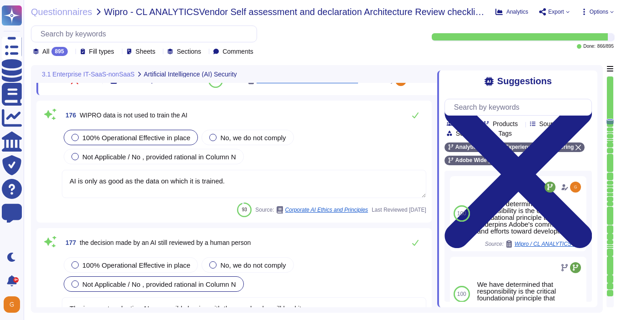
click at [306, 177] on textarea "AI is only as good as the data on which it is trained." at bounding box center [244, 184] width 365 height 28
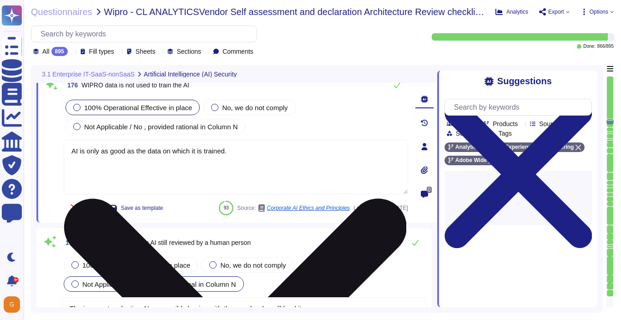
drag, startPoint x: 232, startPoint y: 147, endPoint x: 77, endPoint y: 142, distance: 154.4
click at [77, 142] on textarea "AI is only as good as the data on which it is trained." at bounding box center [236, 167] width 345 height 55
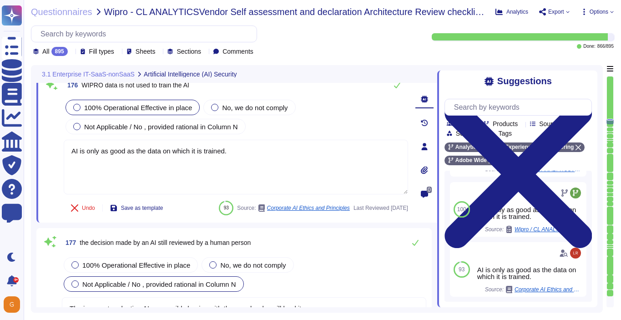
scroll to position [206, 0]
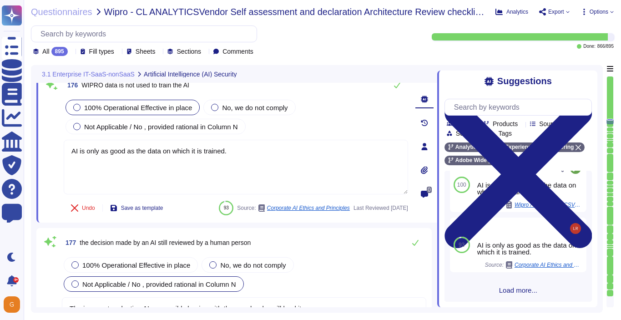
click at [505, 283] on div "100 AI is only as good as the data on which it is trained. Source: Wipro / CL A…" at bounding box center [518, 236] width 147 height 131
click at [511, 289] on span "Load more..." at bounding box center [518, 290] width 147 height 7
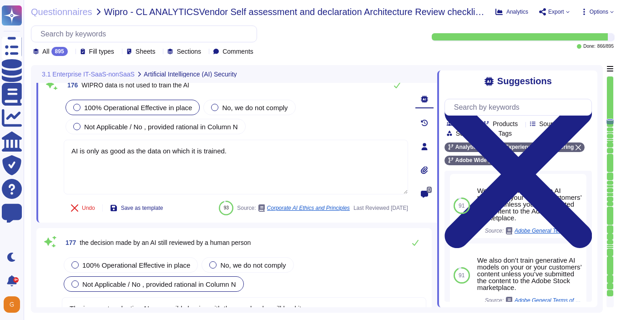
scroll to position [448, 0]
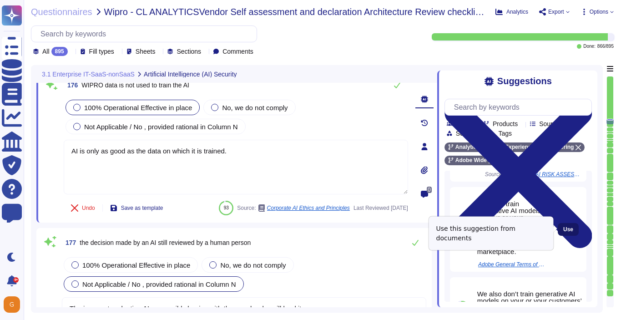
click at [568, 230] on span "Use" at bounding box center [569, 229] width 10 height 5
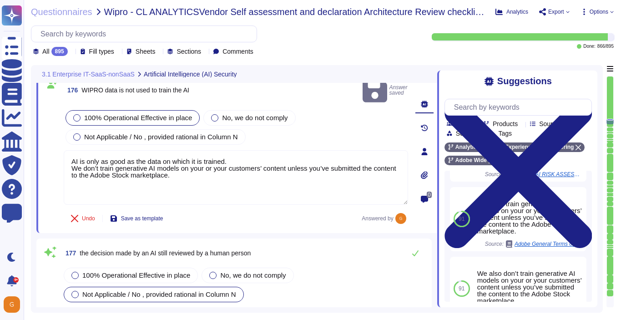
drag, startPoint x: 240, startPoint y: 147, endPoint x: 62, endPoint y: 148, distance: 177.5
click at [62, 148] on div "176 WIPRO data is not used to train the AI Answer saved 100% Operational Effect…" at bounding box center [226, 152] width 365 height 152
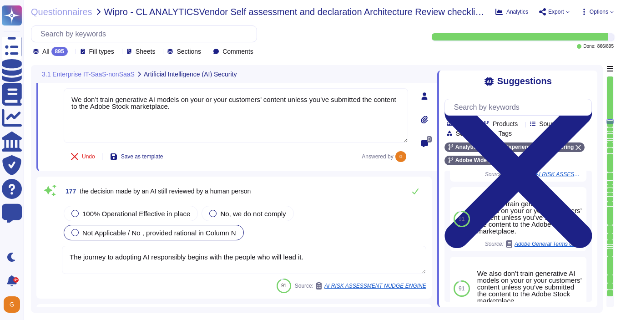
scroll to position [24629, 0]
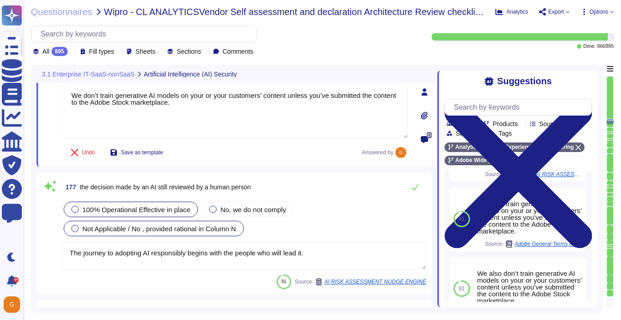
type textarea "We don’t train generative AI models on your or your customers’ content unless y…"
click at [131, 214] on div "100% Operational Effective in place" at bounding box center [131, 209] width 134 height 15
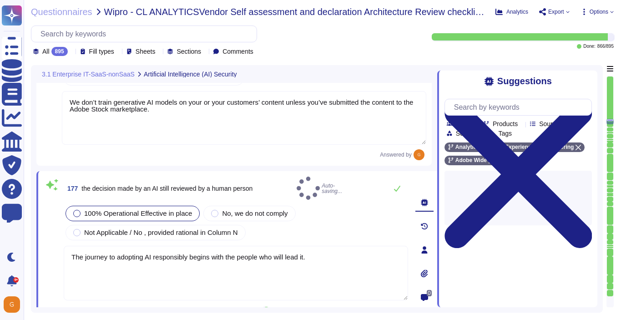
scroll to position [0, 0]
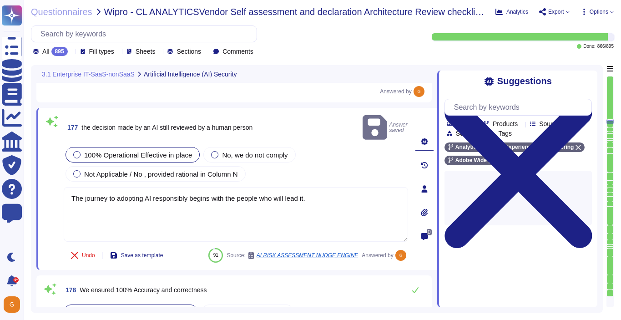
type textarea "Other mentions being developed, data privacy related to mode training, bot cont…"
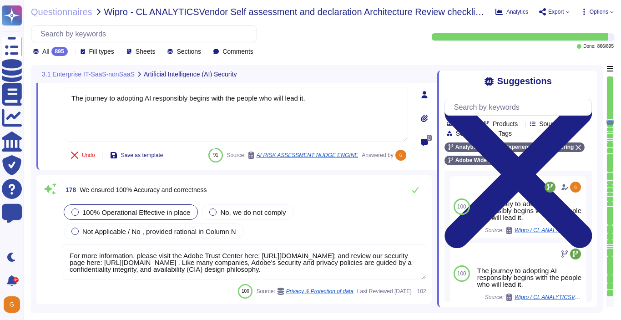
scroll to position [24787, 0]
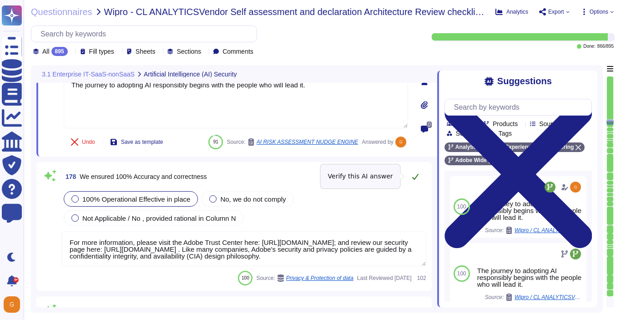
click at [414, 180] on button at bounding box center [416, 177] width 22 height 18
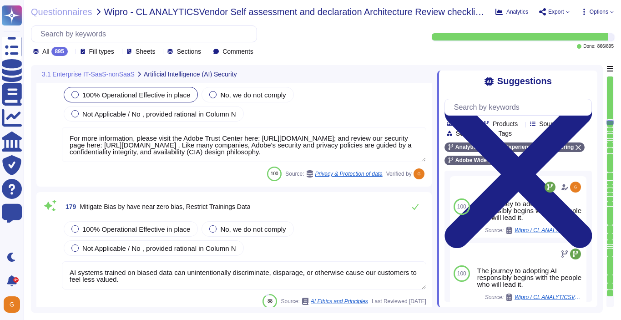
type textarea "Adobe offers several APIs to its clients, enabling them to integrate Adobe serv…"
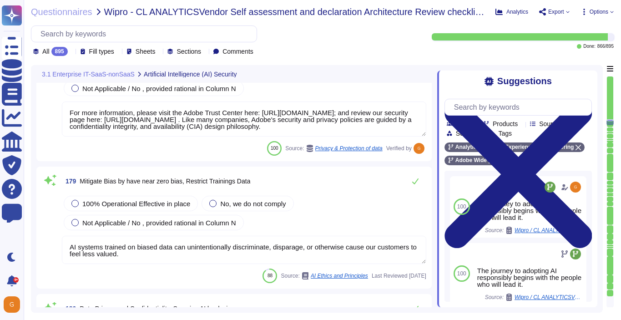
scroll to position [24911, 0]
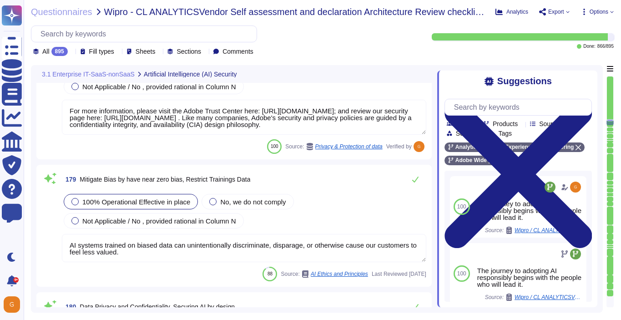
click at [157, 198] on span "100% Operational Effective in place" at bounding box center [136, 202] width 108 height 8
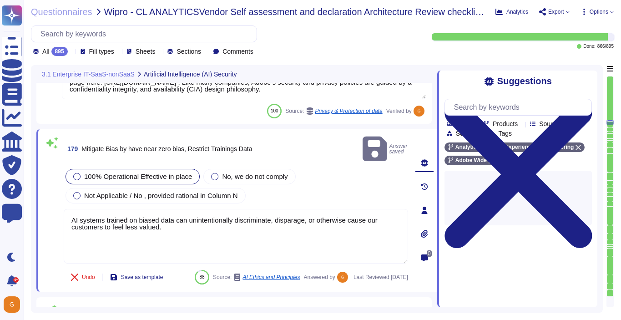
type textarea "Adobe offers several APIs to its clients, enabling them to integrate Adobe serv…"
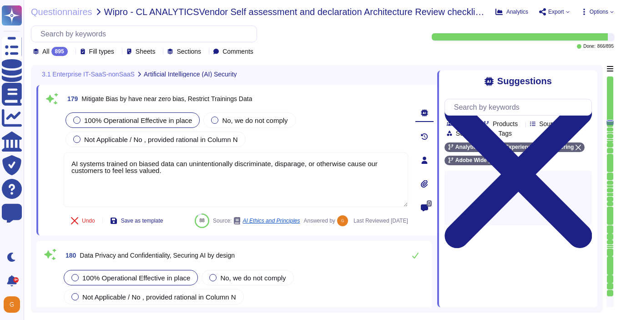
scroll to position [24976, 0]
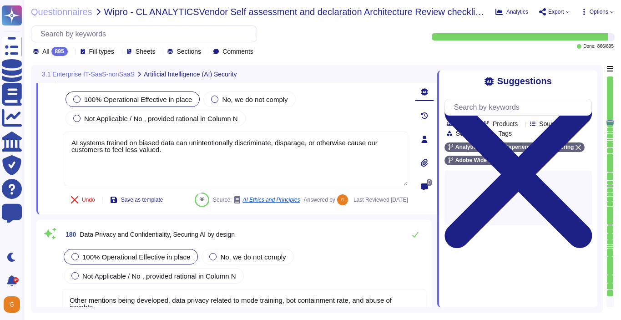
type textarea "Please refer to the Trust Center for ISO 27001 and SOC 2 information."
